Goal: Task Accomplishment & Management: Use online tool/utility

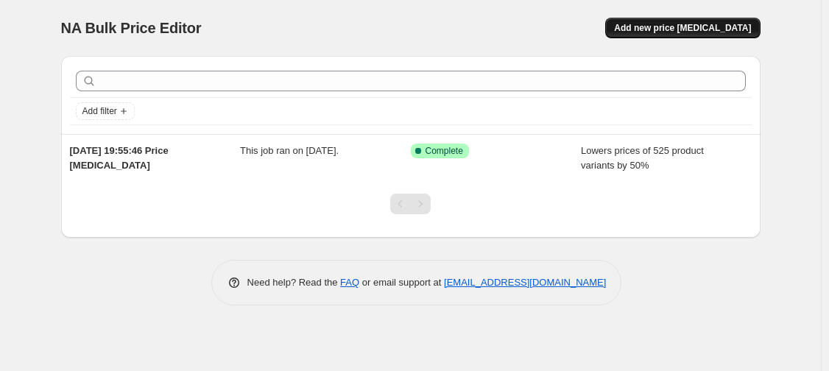
click at [694, 31] on span "Add new price [MEDICAL_DATA]" at bounding box center [682, 28] width 137 height 12
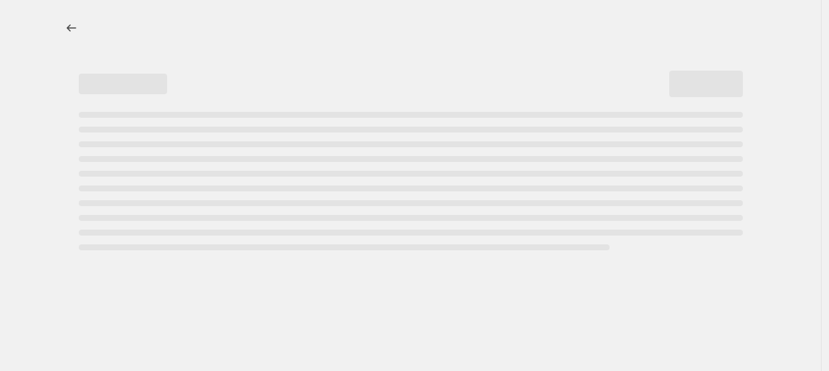
select select "percentage"
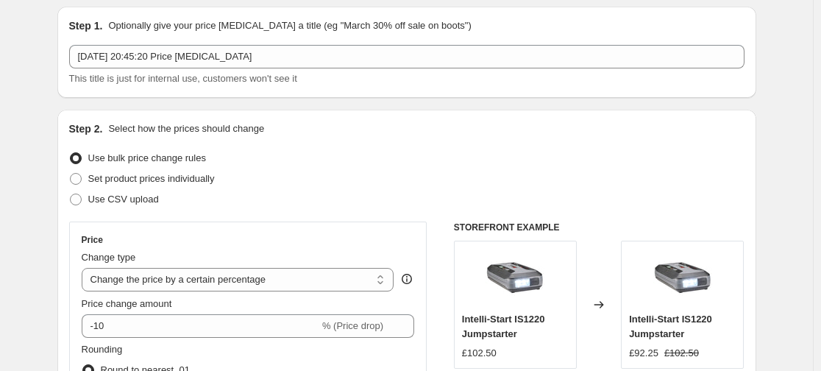
scroll to position [216, 0]
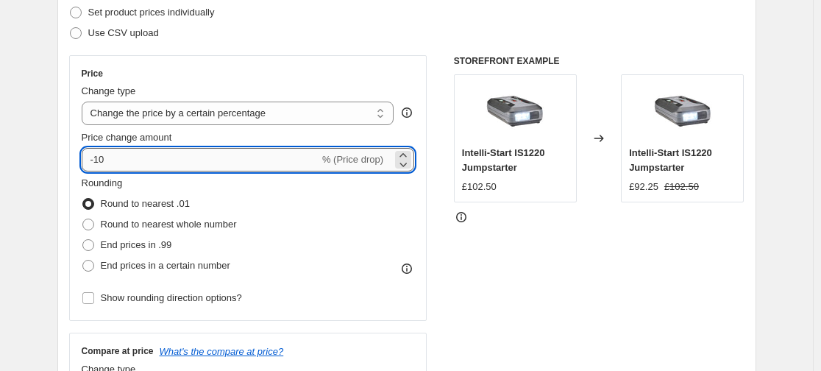
drag, startPoint x: 110, startPoint y: 160, endPoint x: 99, endPoint y: 160, distance: 11.8
click at [99, 160] on input "-10" at bounding box center [201, 160] width 238 height 24
type input "-50"
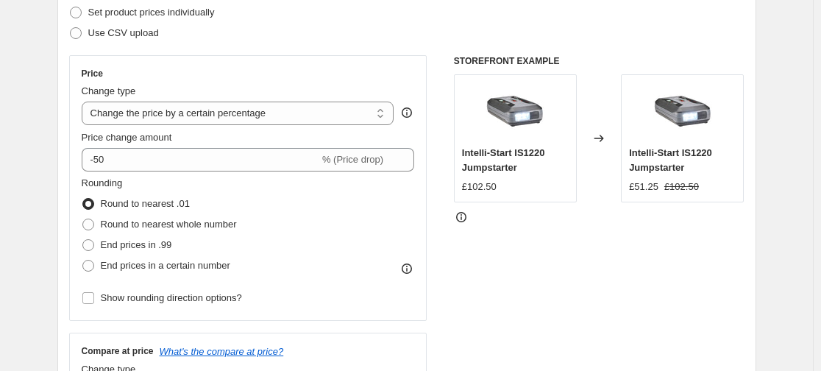
click at [478, 297] on div "STOREFRONT EXAMPLE Intelli-Start IS1220 Jumpstarter £102.50 Changed to Intelli-…" at bounding box center [599, 235] width 291 height 361
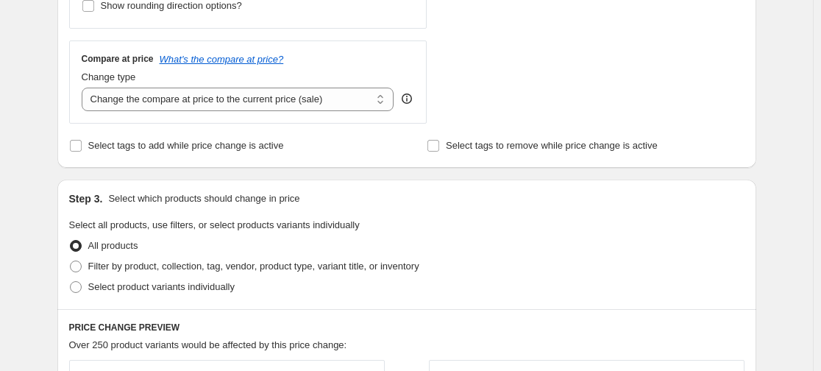
scroll to position [510, 0]
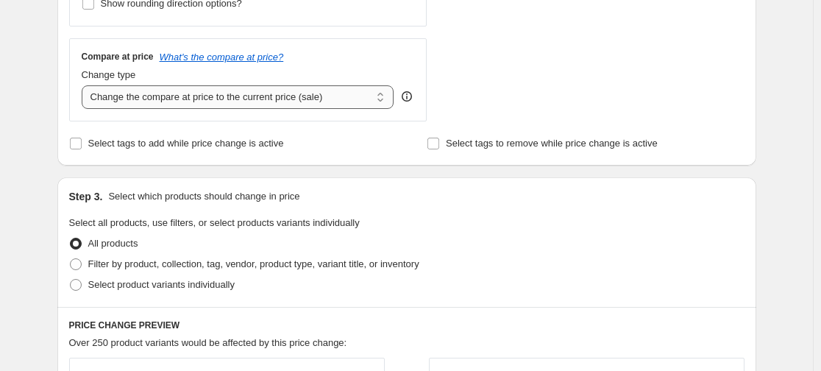
click at [322, 97] on select "Change the compare at price to the current price (sale) Change the compare at p…" at bounding box center [238, 97] width 313 height 24
select select "percentage"
click at [85, 85] on select "Change the compare at price to the current price (sale) Change the compare at p…" at bounding box center [238, 97] width 313 height 24
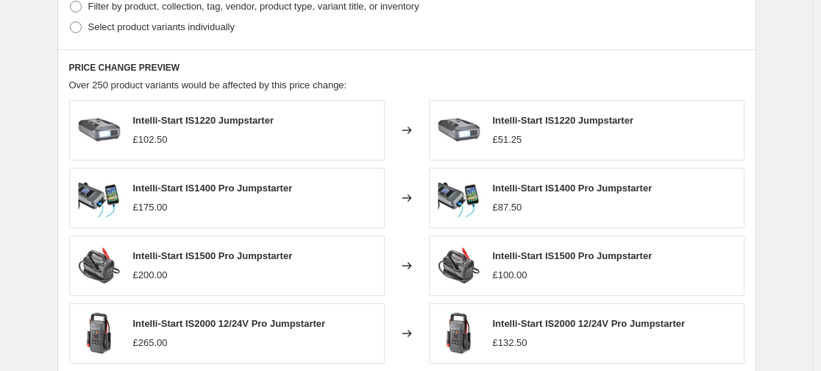
scroll to position [986, 0]
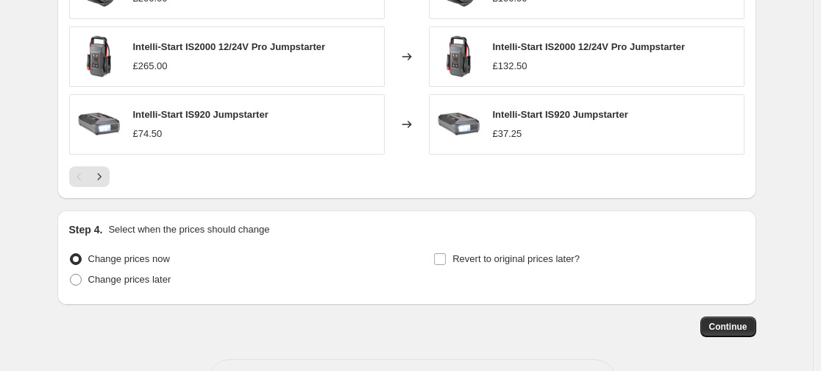
scroll to position [1244, 0]
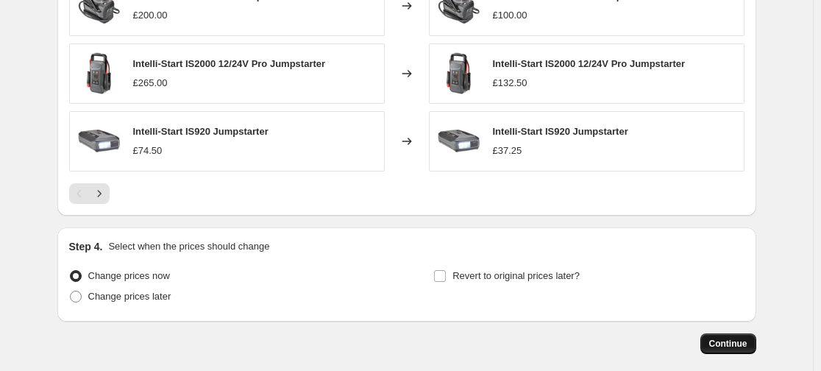
click at [747, 342] on span "Continue" at bounding box center [728, 344] width 38 height 12
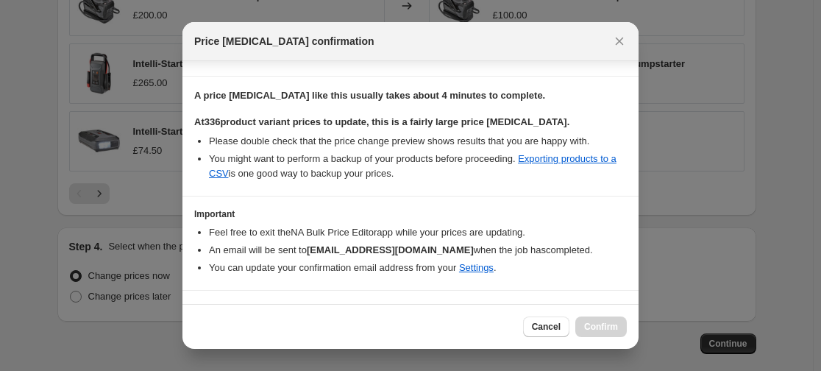
scroll to position [239, 0]
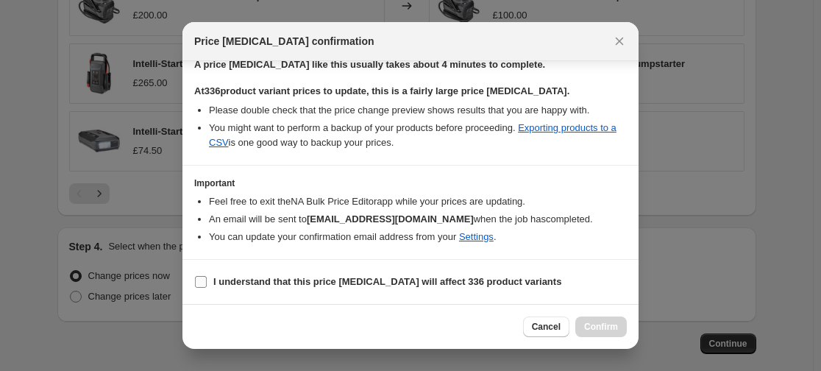
click at [475, 277] on b "I understand that this price [MEDICAL_DATA] will affect 336 product variants" at bounding box center [387, 281] width 348 height 11
click at [207, 277] on input "I understand that this price [MEDICAL_DATA] will affect 336 product variants" at bounding box center [201, 282] width 12 height 12
checkbox input "true"
click at [597, 328] on span "Confirm" at bounding box center [601, 327] width 34 height 12
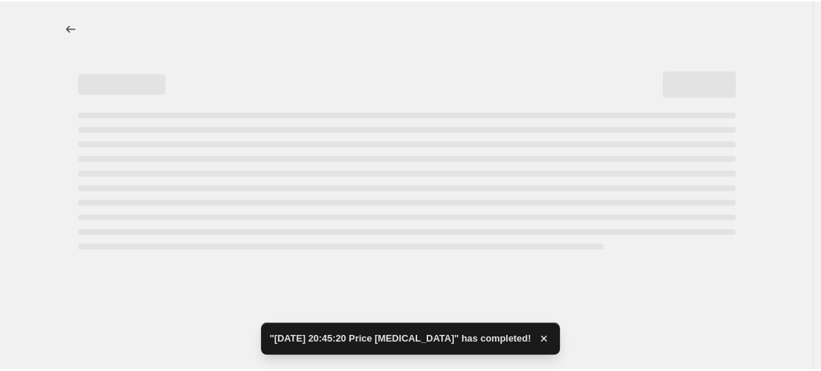
select select "percentage"
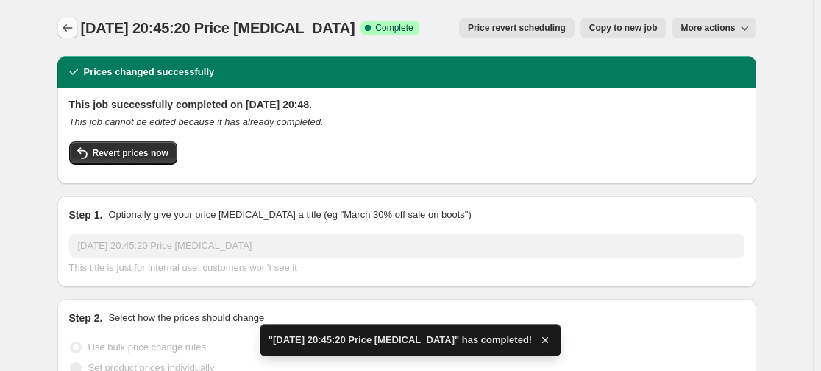
click at [73, 28] on icon "Price change jobs" at bounding box center [67, 28] width 15 height 15
